Goal: Task Accomplishment & Management: Manage account settings

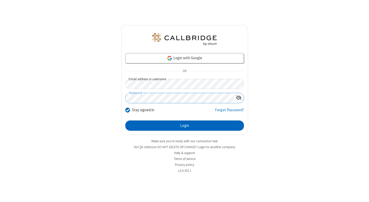
click at [184, 126] on button "Login" at bounding box center [184, 125] width 119 height 10
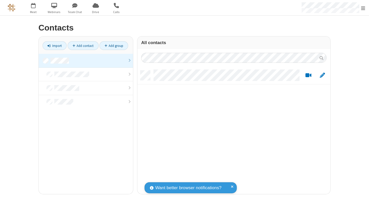
scroll to position [123, 189]
click at [86, 60] on link at bounding box center [86, 61] width 94 height 14
click at [83, 46] on link "Add contact" at bounding box center [83, 45] width 31 height 9
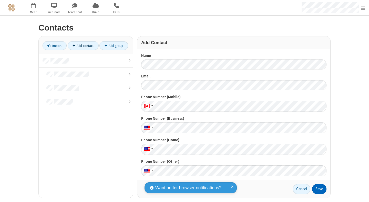
click at [317, 189] on button "Save" at bounding box center [319, 189] width 14 height 10
